Goal: Task Accomplishment & Management: Use online tool/utility

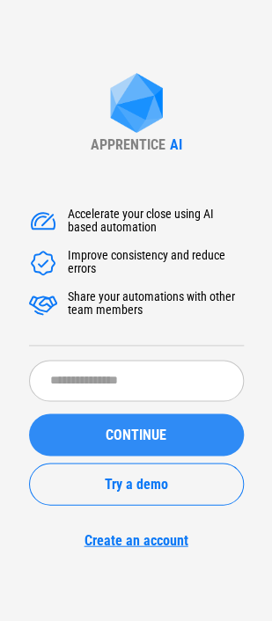
click at [143, 431] on span "CONTINUE" at bounding box center [136, 435] width 61 height 14
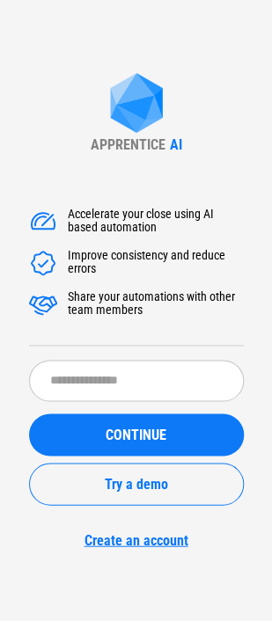
click at [137, 536] on link "Create an account" at bounding box center [136, 540] width 215 height 17
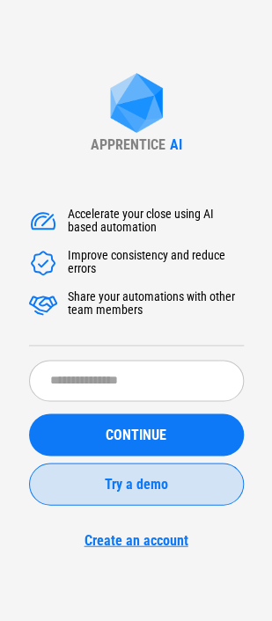
click at [144, 481] on span "Try a demo" at bounding box center [136, 484] width 63 height 14
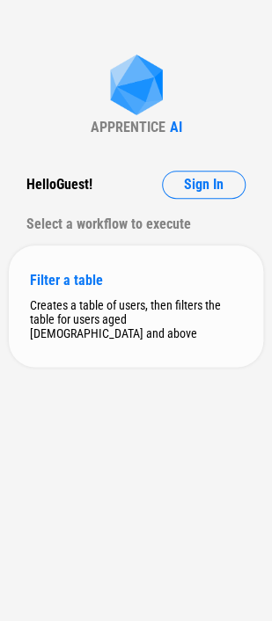
click at [58, 280] on div "Filter a table" at bounding box center [136, 280] width 212 height 17
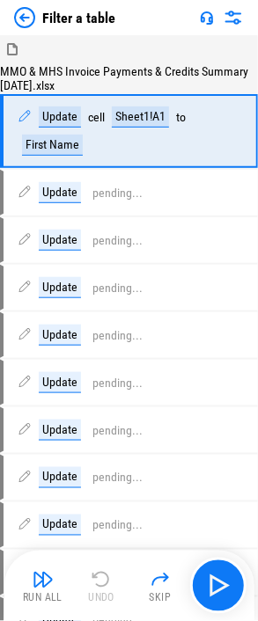
click at [20, 13] on img at bounding box center [24, 17] width 21 height 21
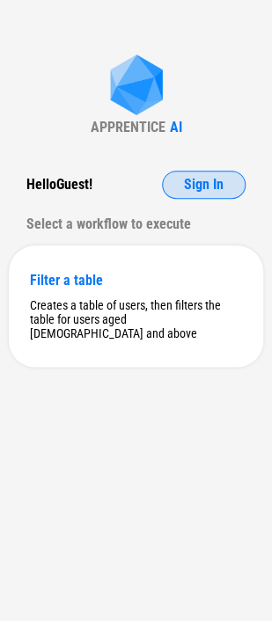
click at [205, 180] on span "Sign In" at bounding box center [204, 185] width 40 height 14
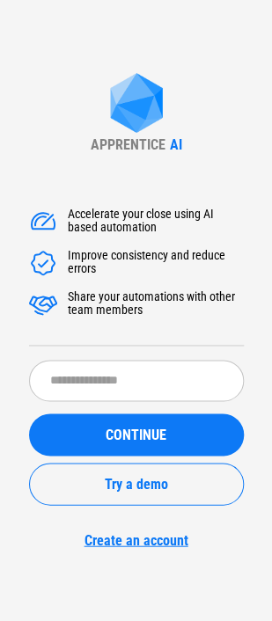
drag, startPoint x: 256, startPoint y: 8, endPoint x: 217, endPoint y: 584, distance: 577.0
click at [217, 584] on div "APPRENTICE AI Accelerate your close using AI based automation Improve consisten…" at bounding box center [136, 310] width 272 height 621
click at [125, 109] on img at bounding box center [136, 105] width 70 height 64
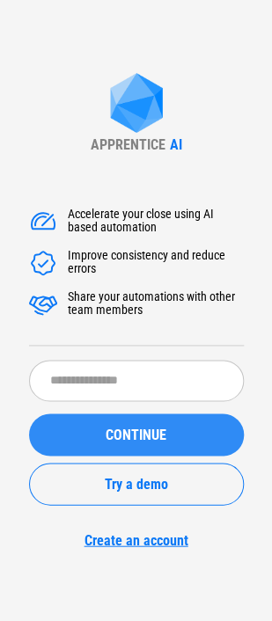
click at [152, 434] on span "CONTINUE" at bounding box center [136, 435] width 61 height 14
click at [125, 433] on span "CONTINUE" at bounding box center [136, 435] width 61 height 14
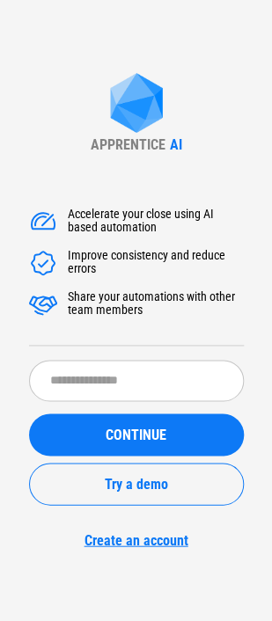
click at [149, 570] on div "APPRENTICE AI Accelerate your close using AI based automation Improve consisten…" at bounding box center [136, 310] width 272 height 621
click at [150, 537] on link "Create an account" at bounding box center [136, 540] width 215 height 17
